Goal: Use online tool/utility: Utilize a website feature to perform a specific function

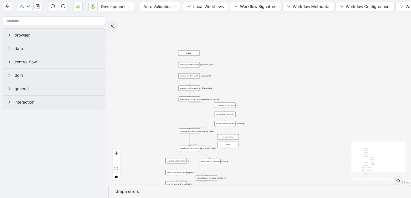
drag, startPoint x: 289, startPoint y: 43, endPoint x: 177, endPoint y: 128, distance: 140.6
click at [177, 128] on div "trigger execute_workflow:extract_member_data execute_workflow:extract_coach_dat…" at bounding box center [259, 98] width 303 height 171
click at [28, 7] on icon "down" at bounding box center [28, 6] width 3 height 3
click at [192, 66] on div "execute_workflow:extract_member_data" at bounding box center [189, 64] width 21 height 5
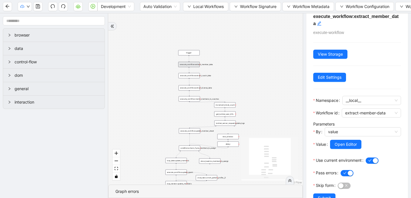
scroll to position [27, 0]
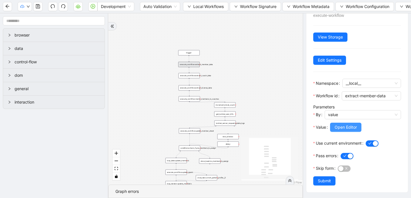
click at [347, 127] on span "Open Editor" at bounding box center [346, 127] width 22 height 6
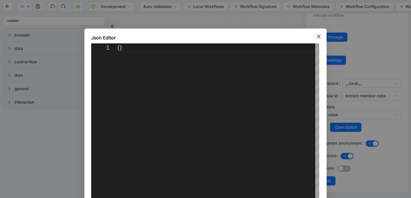
click at [321, 37] on span "Close" at bounding box center [319, 36] width 6 height 6
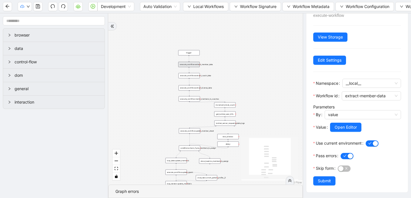
click at [194, 79] on div "trigger execute_workflow:extract_member_data execute_workflow:extract_coach_dat…" at bounding box center [205, 98] width 194 height 171
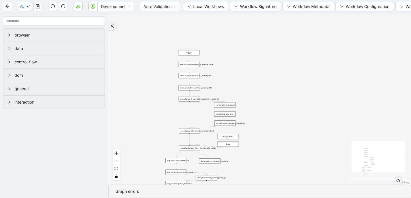
click at [194, 76] on div "execute_workflow:extract_coach_data" at bounding box center [189, 75] width 21 height 5
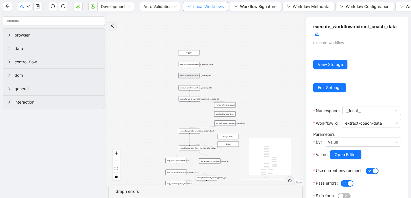
click at [188, 7] on icon "down" at bounding box center [189, 6] width 3 height 3
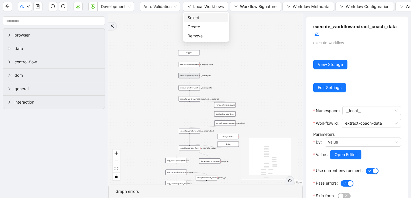
click at [193, 18] on span "Select" at bounding box center [206, 18] width 37 height 6
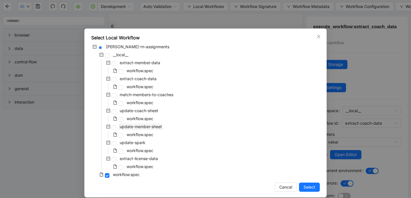
scroll to position [6, 0]
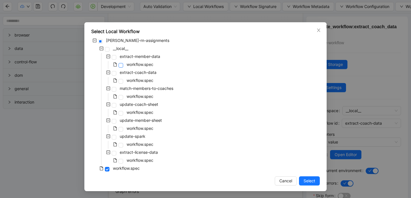
click at [121, 65] on span at bounding box center [121, 65] width 5 height 5
click at [306, 181] on span "Select" at bounding box center [310, 181] width 12 height 6
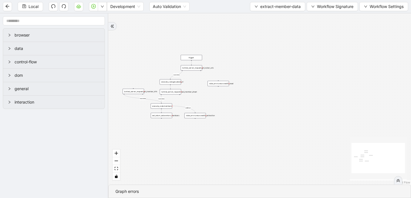
drag, startPoint x: 266, startPoint y: 91, endPoint x: 274, endPoint y: 143, distance: 53.1
click at [274, 143] on div "success success success onError trigger luminai_server_request:read_member_shee…" at bounding box center [259, 98] width 303 height 171
click at [194, 69] on div "luminai_server_request:get_looker_urls" at bounding box center [191, 67] width 21 height 5
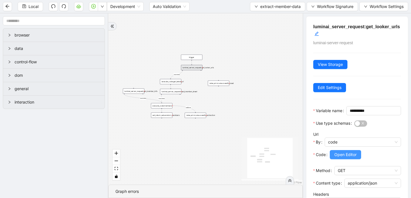
click at [342, 159] on button "Open Editor" at bounding box center [345, 154] width 31 height 9
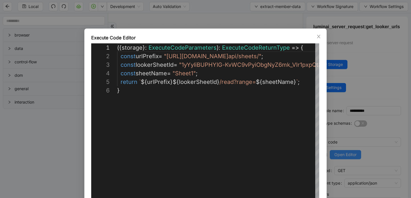
scroll to position [43, 0]
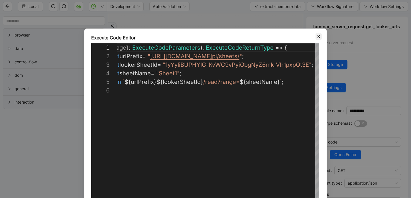
click at [318, 37] on icon "close" at bounding box center [318, 36] width 3 height 3
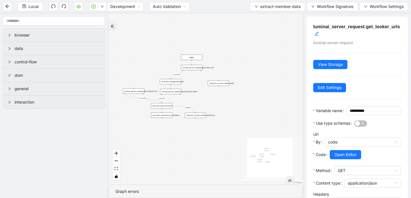
click at [176, 84] on div "execute_code:get_latest_url" at bounding box center [170, 81] width 21 height 5
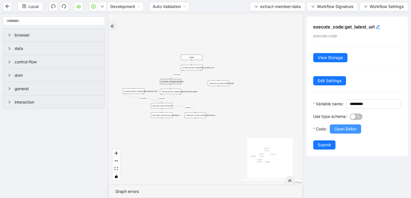
click at [343, 132] on span "Open Editor" at bounding box center [345, 129] width 22 height 6
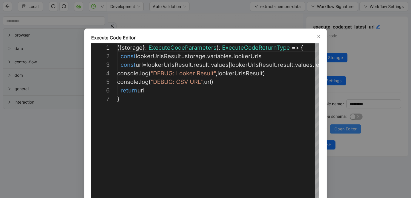
scroll to position [51, 0]
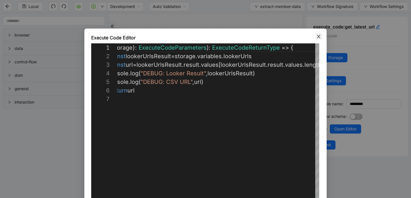
click at [317, 37] on icon "close" at bounding box center [319, 36] width 5 height 5
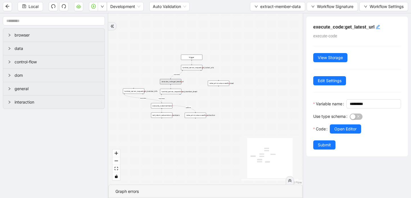
click at [175, 83] on div "execute_code:get_latest_url" at bounding box center [170, 81] width 21 height 5
click at [135, 92] on div "luminai_server_request:get_member_info" at bounding box center [133, 90] width 21 height 5
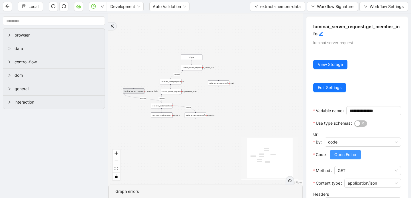
click at [342, 158] on span "Open Editor" at bounding box center [345, 154] width 22 height 6
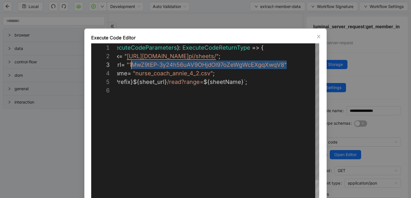
scroll to position [17, 54]
drag, startPoint x: 287, startPoint y: 64, endPoint x: 133, endPoint y: 65, distance: 154.0
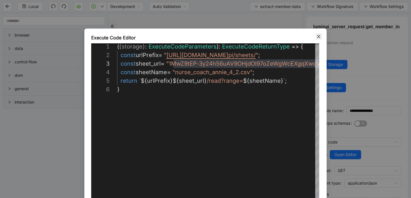
click at [318, 37] on icon "close" at bounding box center [319, 36] width 5 height 5
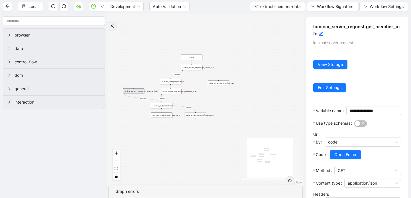
click at [169, 94] on div "success success success onError trigger luminai_server_request:read_member_shee…" at bounding box center [205, 98] width 194 height 171
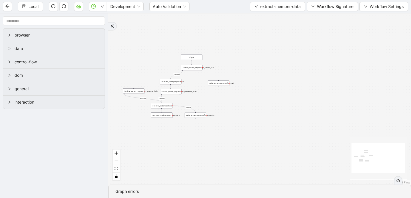
click at [171, 94] on div "success success success onError trigger luminai_server_request:read_member_shee…" at bounding box center [259, 98] width 303 height 171
click at [253, 8] on button "extract-member-data" at bounding box center [277, 6] width 55 height 9
click at [258, 15] on span "Select" at bounding box center [277, 18] width 46 height 6
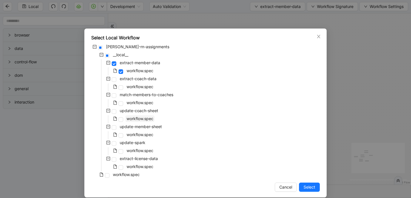
scroll to position [6, 0]
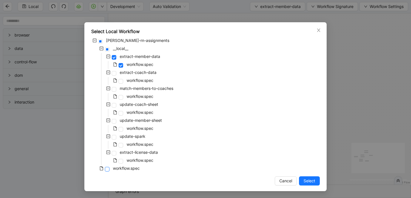
click at [108, 169] on span at bounding box center [107, 169] width 5 height 5
click at [300, 180] on button "Select" at bounding box center [309, 180] width 21 height 9
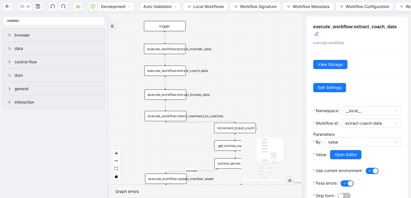
drag, startPoint x: 227, startPoint y: 129, endPoint x: 243, endPoint y: 47, distance: 83.4
click at [243, 47] on div "members_to_assign fallback success onError trigger execute_workflow:extract_mem…" at bounding box center [205, 98] width 194 height 171
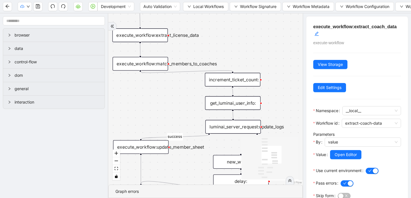
drag, startPoint x: 242, startPoint y: 72, endPoint x: 242, endPoint y: -3, distance: 74.7
click at [242, 0] on html "Development Auto Validation Local Workflows Workflow Signature Workflow Metadat…" at bounding box center [205, 99] width 411 height 198
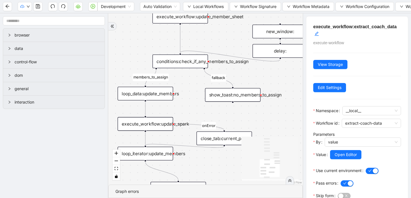
drag, startPoint x: 195, startPoint y: 159, endPoint x: 235, endPoint y: 28, distance: 136.1
click at [235, 28] on div "members_to_assign fallback success onError trigger execute_workflow:extract_mem…" at bounding box center [205, 98] width 194 height 171
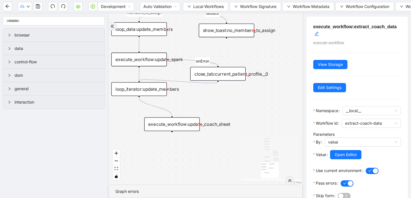
drag, startPoint x: 211, startPoint y: 159, endPoint x: 204, endPoint y: 93, distance: 65.6
click at [204, 93] on div "members_to_assign fallback success onError trigger execute_workflow:extract_mem…" at bounding box center [205, 98] width 194 height 171
click at [190, 123] on div "execute_workflow:update_coach_sheet" at bounding box center [172, 124] width 56 height 14
click at [191, 125] on div "execute_workflow:update_coach_sheet" at bounding box center [172, 124] width 56 height 14
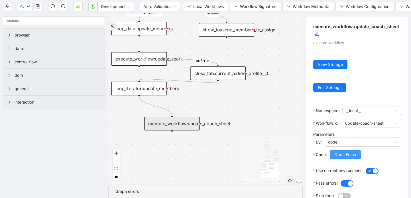
click at [335, 156] on span "Open Editor" at bounding box center [345, 154] width 22 height 6
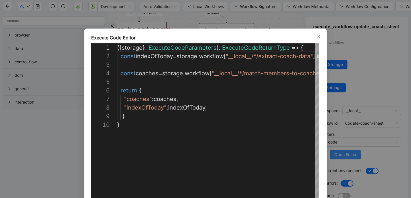
scroll to position [77, 0]
click at [319, 36] on icon "close" at bounding box center [318, 36] width 3 height 3
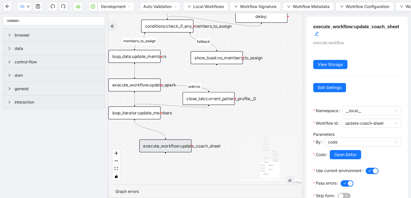
drag, startPoint x: 282, startPoint y: 37, endPoint x: 275, endPoint y: 60, distance: 24.5
click at [275, 60] on div "members_to_assign fallback success onError trigger execute_workflow:extract_mem…" at bounding box center [205, 98] width 194 height 171
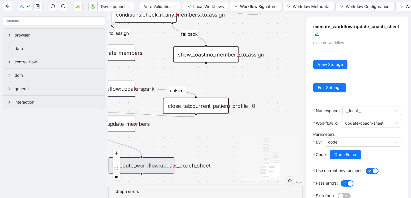
click at [131, 146] on icon "Edge from loop_iterator:update_members to execute_workflow:update_coach_sheet" at bounding box center [121, 144] width 39 height 22
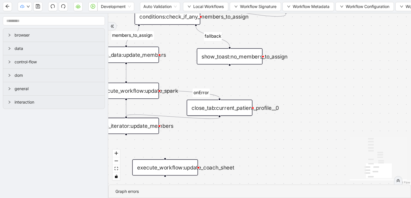
drag, startPoint x: 226, startPoint y: 139, endPoint x: 250, endPoint y: 141, distance: 23.8
click at [250, 141] on div "members_to_assign fallback success onError trigger execute_workflow:extract_mem…" at bounding box center [259, 98] width 303 height 171
click at [38, 5] on icon "save" at bounding box center [38, 6] width 4 height 4
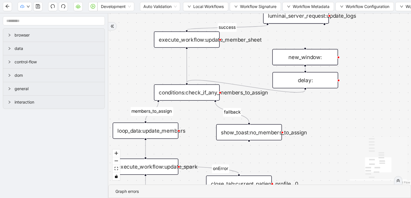
drag, startPoint x: 319, startPoint y: 36, endPoint x: 347, endPoint y: 118, distance: 86.5
click at [347, 118] on div "members_to_assign fallback success onError trigger execute_workflow:extract_mem…" at bounding box center [259, 98] width 303 height 171
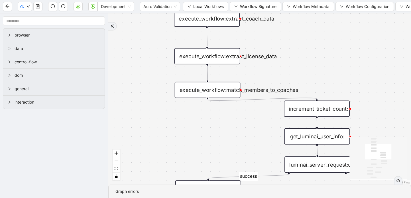
drag, startPoint x: 357, startPoint y: 50, endPoint x: 370, endPoint y: 192, distance: 143.2
click at [370, 192] on section "members_to_assign fallback success onError trigger execute_workflow:extract_mem…" at bounding box center [259, 105] width 303 height 184
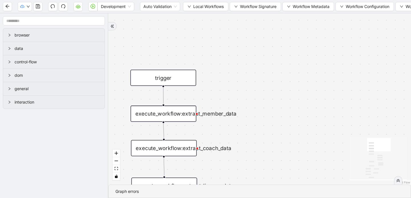
drag, startPoint x: 357, startPoint y: 94, endPoint x: 314, endPoint y: 220, distance: 134.0
click at [314, 198] on html "Development Auto Validation Local Workflows Workflow Signature Workflow Metadat…" at bounding box center [205, 99] width 411 height 198
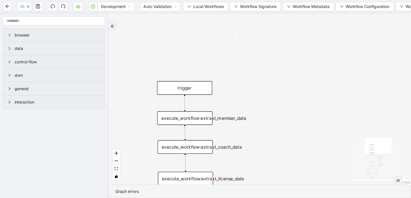
click at [192, 120] on div "execute_workflow:extract_member_data" at bounding box center [184, 118] width 55 height 14
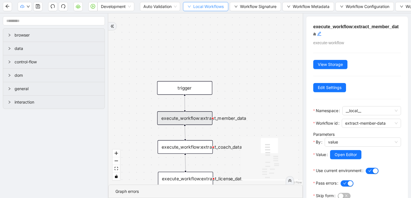
click at [190, 5] on icon "down" at bounding box center [189, 6] width 3 height 3
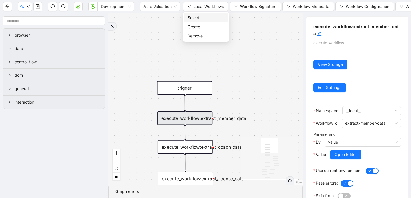
click at [191, 17] on span "Select" at bounding box center [206, 18] width 37 height 6
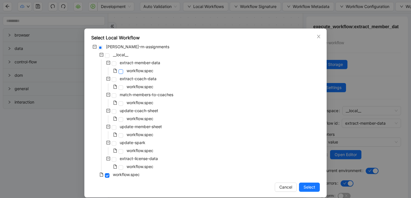
click at [120, 71] on span at bounding box center [121, 71] width 5 height 5
click at [122, 88] on span at bounding box center [121, 87] width 5 height 5
click at [123, 70] on span at bounding box center [121, 71] width 5 height 5
click at [309, 189] on span "Select" at bounding box center [310, 187] width 12 height 6
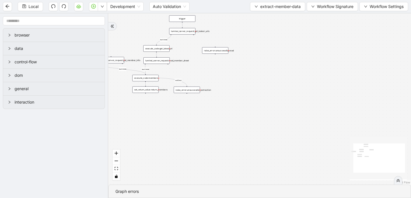
click at [161, 49] on div "execute_code:get_latest_url" at bounding box center [156, 48] width 26 height 7
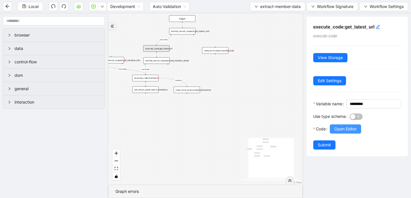
click at [340, 132] on span "Open Editor" at bounding box center [345, 129] width 22 height 6
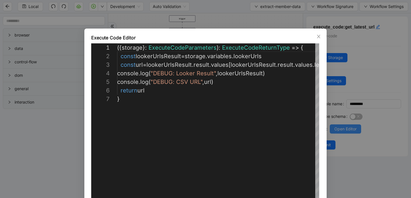
scroll to position [51, 0]
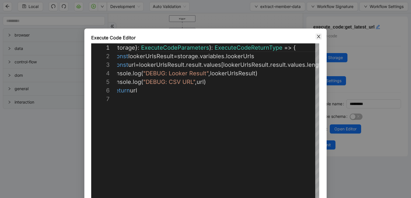
click at [317, 37] on icon "close" at bounding box center [319, 36] width 5 height 5
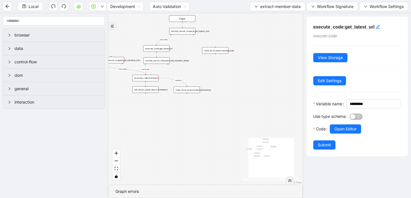
click at [116, 62] on div "luminai_server_request:get_member_info" at bounding box center [111, 60] width 26 height 7
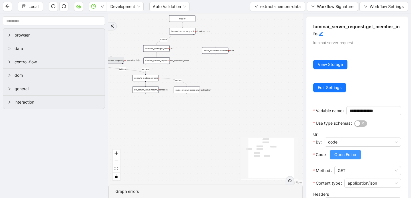
click at [339, 158] on span "Open Editor" at bounding box center [345, 154] width 22 height 6
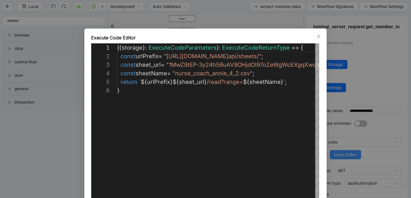
scroll to position [43, 0]
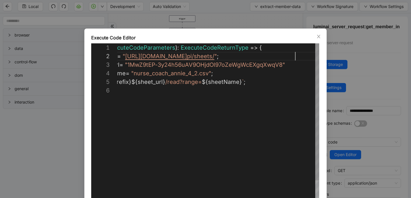
click at [296, 57] on div "( { storage } : ExecuteCodeParameters ): ExecuteCodeReturnType => { const urlPr…" at bounding box center [198, 150] width 244 height 214
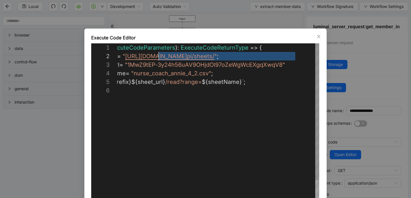
scroll to position [9, 52]
drag, startPoint x: 296, startPoint y: 57, endPoint x: 133, endPoint y: 56, distance: 162.8
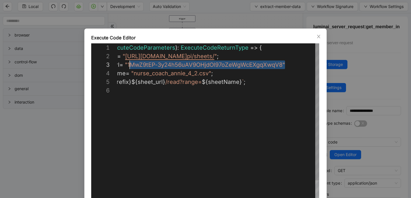
scroll to position [17, 54]
drag, startPoint x: 285, startPoint y: 65, endPoint x: 130, endPoint y: 65, distance: 155.4
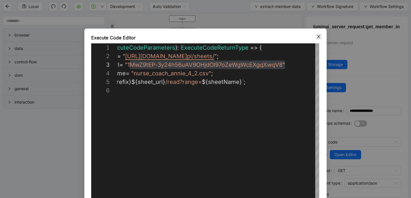
click at [317, 35] on icon "close" at bounding box center [319, 36] width 5 height 5
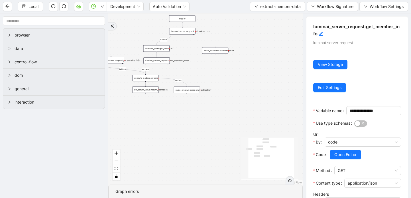
click at [164, 50] on div "execute_code:get_latest_url" at bounding box center [156, 48] width 26 height 7
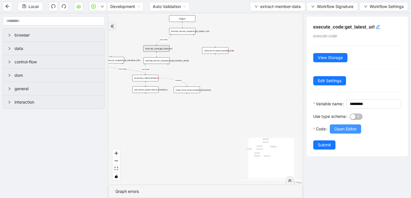
click at [343, 132] on span "Open Editor" at bounding box center [345, 129] width 22 height 6
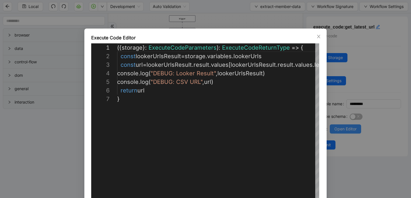
scroll to position [51, 0]
click at [318, 37] on icon "close" at bounding box center [319, 36] width 5 height 5
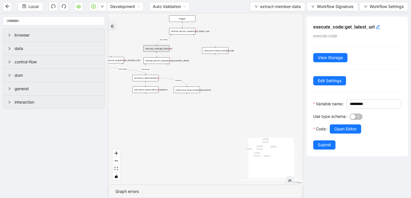
click at [150, 61] on div "luminai_server_request:read_member_sheet" at bounding box center [156, 60] width 26 height 7
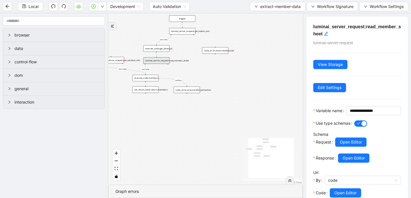
click at [147, 78] on div "execute_code:members" at bounding box center [145, 78] width 26 height 7
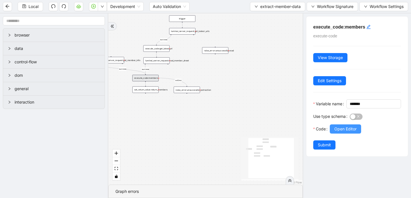
click at [336, 132] on span "Open Editor" at bounding box center [345, 129] width 22 height 6
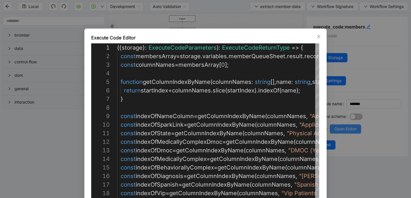
scroll to position [77, 0]
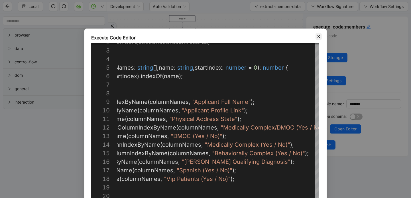
click at [318, 37] on icon "close" at bounding box center [319, 36] width 5 height 5
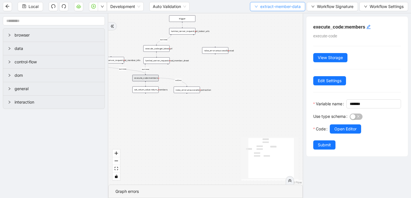
click at [253, 9] on button "extract-member-data" at bounding box center [277, 6] width 55 height 9
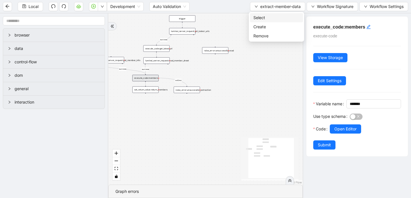
click at [257, 19] on span "Select" at bounding box center [277, 18] width 46 height 6
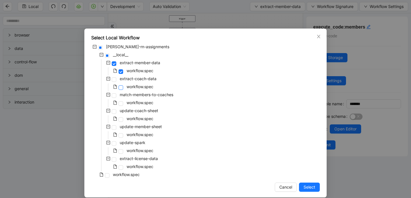
click at [123, 87] on span at bounding box center [121, 87] width 5 height 5
click at [309, 186] on span "Select" at bounding box center [310, 187] width 12 height 6
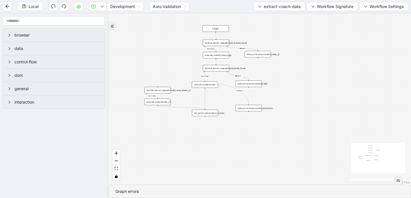
drag, startPoint x: 269, startPoint y: 58, endPoint x: 302, endPoint y: 101, distance: 54.3
click at [302, 101] on div "success success fallback fallback success onError trigger raise_error:unsuccess…" at bounding box center [259, 98] width 303 height 171
click at [221, 42] on div "luminai_server_request:read_license_sheet" at bounding box center [216, 43] width 26 height 7
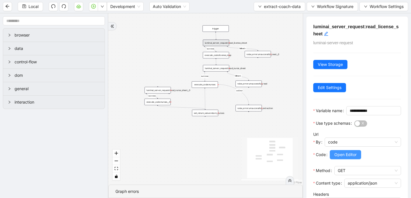
click at [341, 158] on span "Open Editor" at bounding box center [345, 154] width 22 height 6
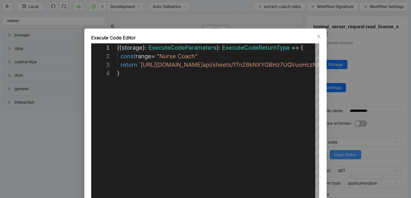
scroll to position [26, 0]
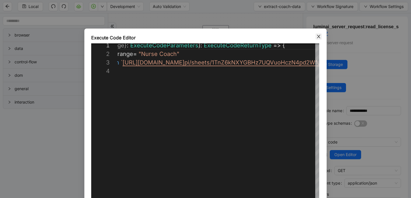
click at [316, 37] on span "Close" at bounding box center [319, 36] width 6 height 6
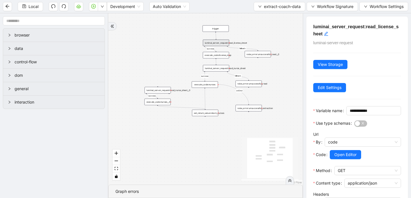
click at [222, 56] on div "execute_code:license_map" at bounding box center [216, 55] width 26 height 7
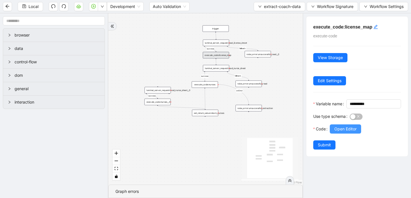
click at [341, 132] on span "Open Editor" at bounding box center [345, 129] width 22 height 6
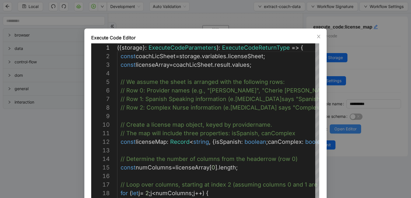
scroll to position [77, 0]
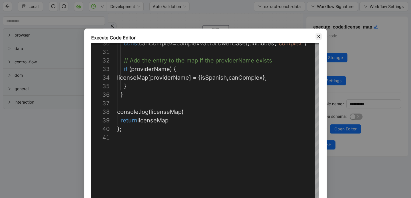
click at [318, 36] on icon "close" at bounding box center [319, 36] width 5 height 5
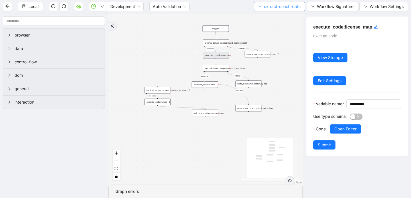
click at [266, 5] on span "extract-coach-data" at bounding box center [282, 6] width 37 height 6
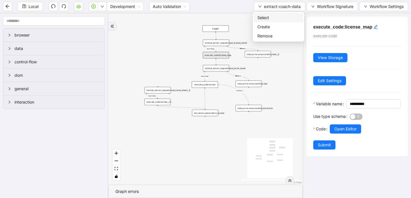
click at [267, 18] on span "Select" at bounding box center [278, 18] width 42 height 6
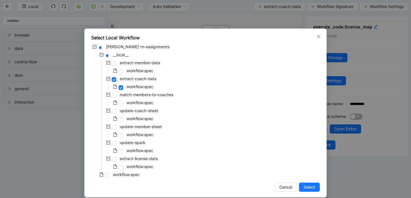
click at [108, 172] on div "workflow.spec" at bounding box center [116, 175] width 50 height 8
click at [108, 173] on span at bounding box center [107, 175] width 5 height 5
click at [309, 186] on span "Select" at bounding box center [310, 187] width 12 height 6
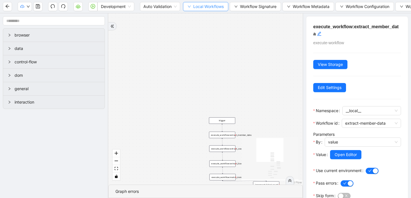
click at [193, 8] on button "Local Workflows" at bounding box center [205, 6] width 45 height 9
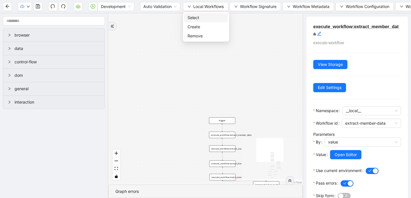
click at [194, 19] on span "Select" at bounding box center [206, 18] width 37 height 6
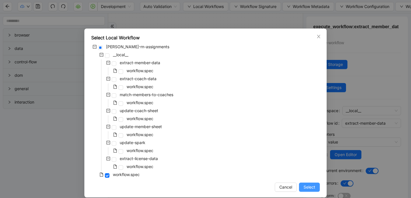
click at [301, 187] on button "Select" at bounding box center [309, 187] width 21 height 9
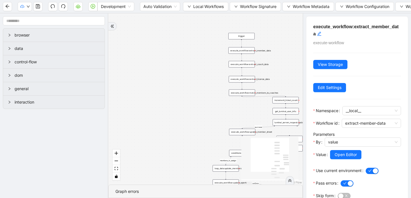
drag, startPoint x: 216, startPoint y: 73, endPoint x: 217, endPoint y: -15, distance: 87.5
click at [217, 0] on html "Development Auto Validation Local Workflows Workflow Signature Workflow Metadat…" at bounding box center [205, 99] width 411 height 198
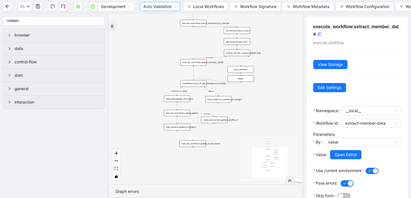
drag, startPoint x: 178, startPoint y: 74, endPoint x: 148, endPoint y: 7, distance: 73.6
click at [148, 7] on section "Development Auto Validation Local Workflows Workflow Signature Workflow Metadat…" at bounding box center [205, 99] width 411 height 198
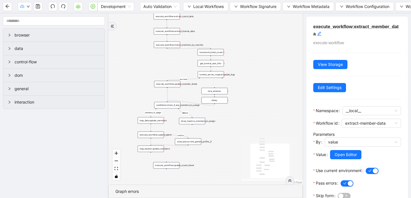
drag, startPoint x: 288, startPoint y: 77, endPoint x: 262, endPoint y: 100, distance: 34.2
click at [262, 100] on div "members_to_assign fallback success onError trigger execute_workflow:extract_mem…" at bounding box center [205, 98] width 194 height 171
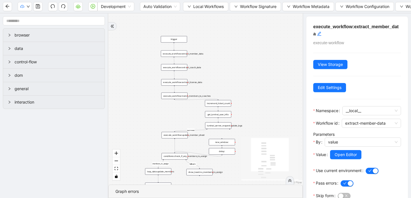
drag, startPoint x: 246, startPoint y: 81, endPoint x: 252, endPoint y: 131, distance: 50.6
click at [253, 131] on div "members_to_assign fallback success onError trigger execute_workflow:extract_mem…" at bounding box center [205, 98] width 194 height 171
click at [176, 97] on div "execute_workflow:match_members_to_coaches" at bounding box center [174, 95] width 26 height 7
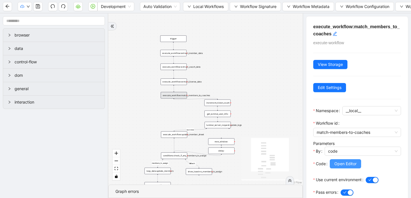
click at [342, 163] on span "Open Editor" at bounding box center [345, 164] width 22 height 6
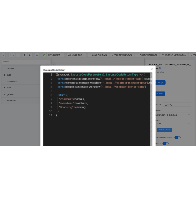
scroll to position [86, 0]
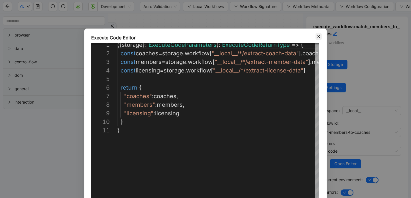
click at [319, 36] on icon "close" at bounding box center [318, 36] width 3 height 3
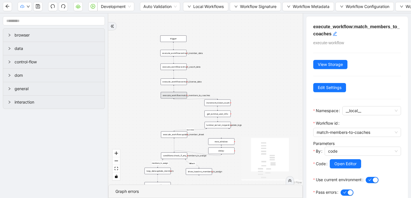
click at [171, 96] on div "execute_workflow:match_members_to_coaches" at bounding box center [174, 95] width 26 height 7
click at [174, 87] on icon "Edge from execute_workflow:extract_license_data to execute_workflow:match_membe…" at bounding box center [174, 89] width 0 height 6
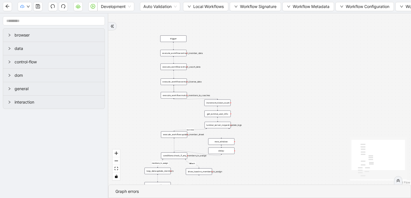
click at [174, 88] on icon "Edge from execute_workflow:extract_license_data to execute_workflow:match_membe…" at bounding box center [174, 89] width 0 height 6
click at [185, 88] on div "members_to_assign fallback success onError trigger execute_workflow:extract_mem…" at bounding box center [259, 98] width 303 height 171
click at [174, 88] on icon "Edge from execute_workflow:extract_license_data to execute_workflow:match_membe…" at bounding box center [174, 89] width 0 height 6
click at [203, 99] on icon "Edge from execute_workflow:match_members_to_coaches to increment_ticket_count:" at bounding box center [196, 98] width 44 height 1
click at [38, 5] on icon "save" at bounding box center [38, 6] width 5 height 5
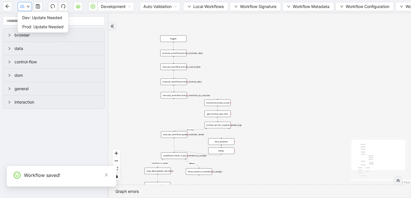
click at [29, 7] on icon "down" at bounding box center [28, 6] width 3 height 3
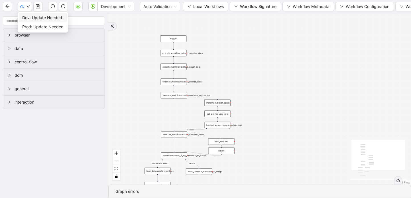
click at [38, 18] on span "Dev: Update Needed" at bounding box center [42, 18] width 41 height 6
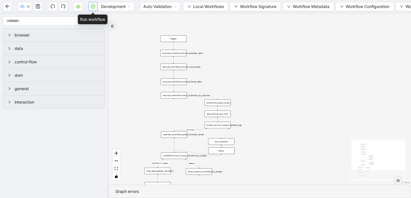
click at [92, 7] on icon "play-circle" at bounding box center [93, 6] width 5 height 5
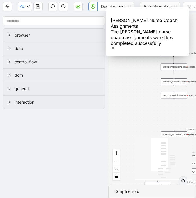
click at [184, 125] on div "members_to_assign fallback success onError trigger execute_workflow:extract_mem…" at bounding box center [152, 98] width 88 height 171
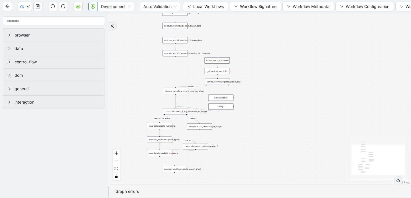
drag, startPoint x: 260, startPoint y: 93, endPoint x: 258, endPoint y: 51, distance: 42.0
click at [258, 51] on div "members_to_assign fallback success onError trigger execute_workflow:extract_mem…" at bounding box center [259, 98] width 303 height 171
click at [222, 72] on div "get_luminai_user_info:" at bounding box center [217, 71] width 25 height 6
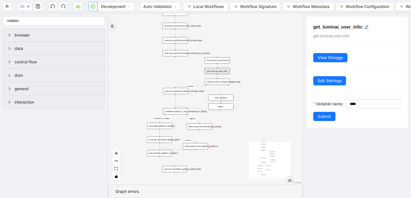
click at [179, 54] on div "execute_workflow:match_members_to_coaches" at bounding box center [175, 53] width 25 height 6
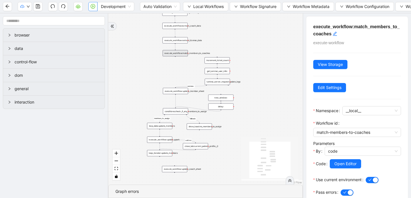
click at [220, 62] on div "increment_ticket_count:" at bounding box center [217, 60] width 25 height 6
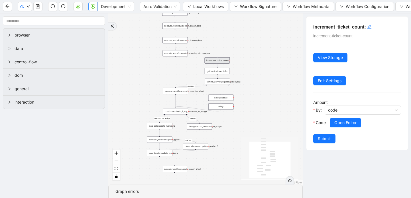
click at [179, 92] on div "execute_workflow:update_member_sheet" at bounding box center [175, 91] width 25 height 6
